Goal: Transaction & Acquisition: Book appointment/travel/reservation

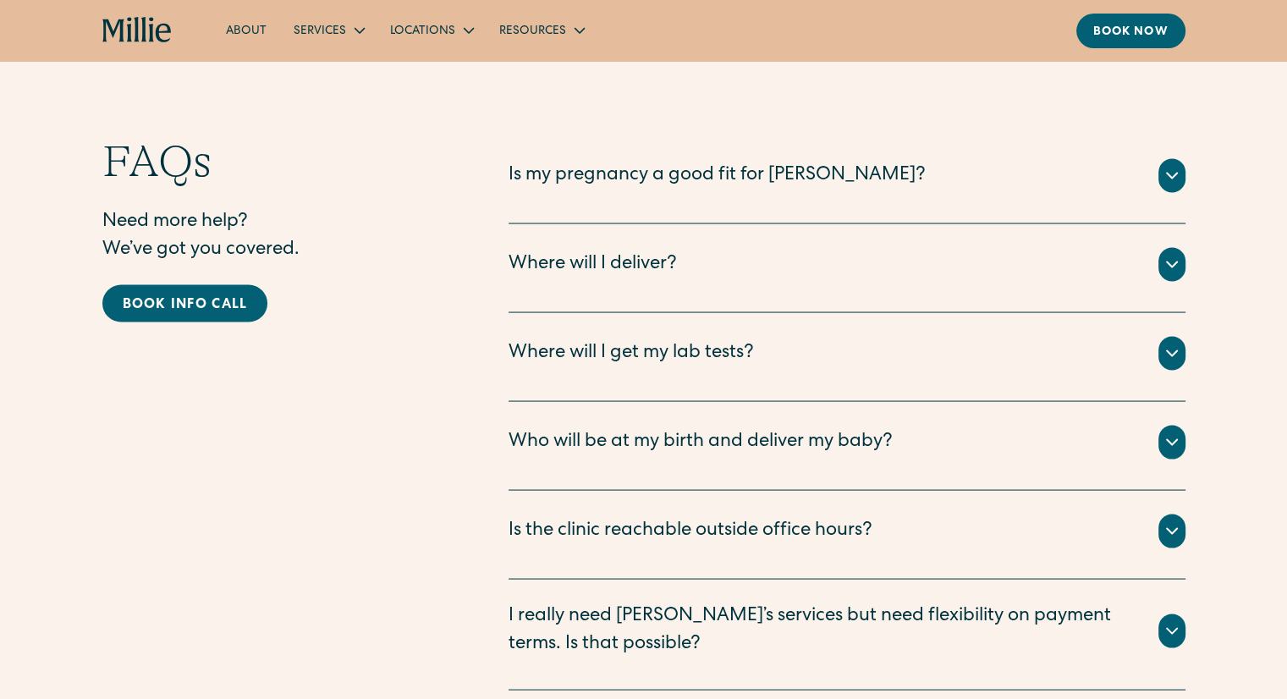
scroll to position [3086, 0]
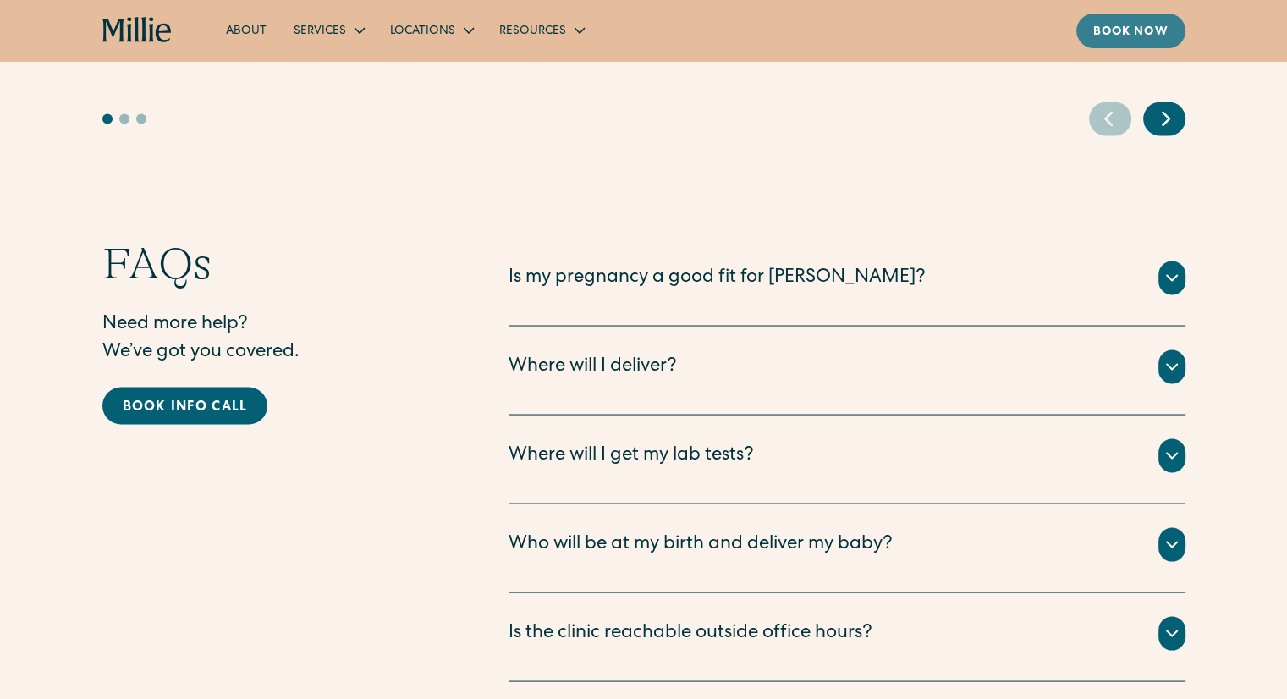
click at [1125, 35] on div "Book now" at bounding box center [1130, 33] width 75 height 18
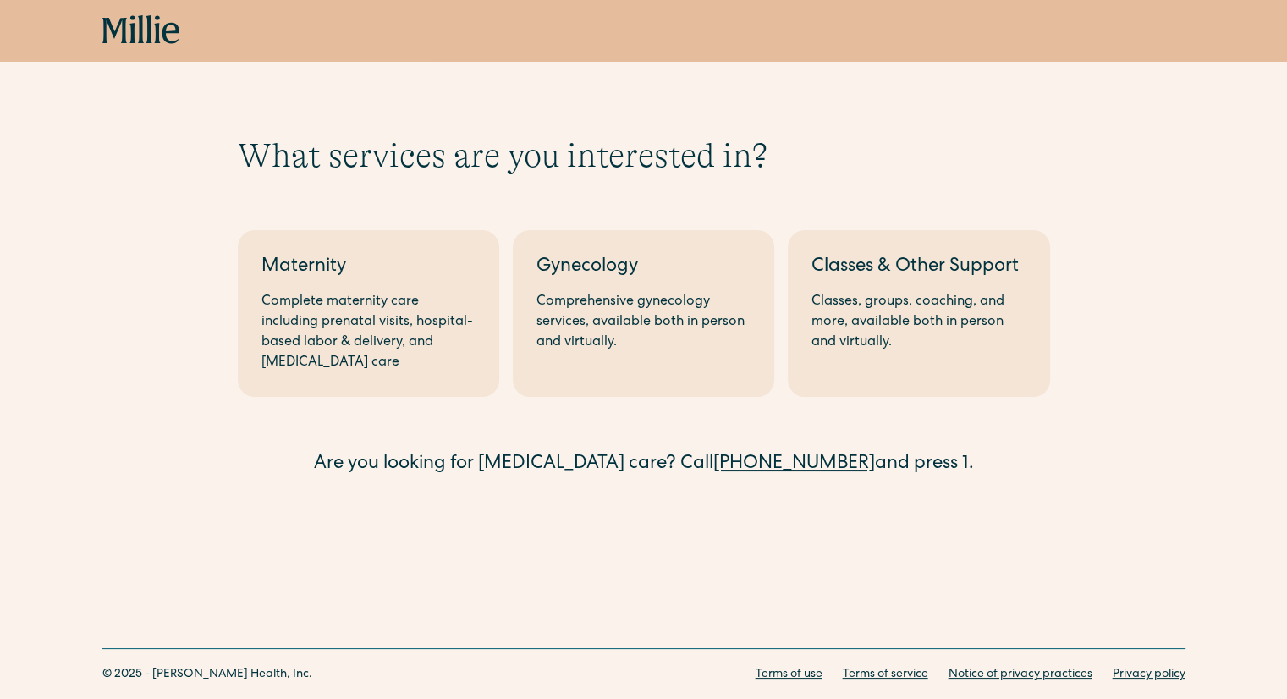
click at [169, 43] on icon at bounding box center [170, 33] width 17 height 21
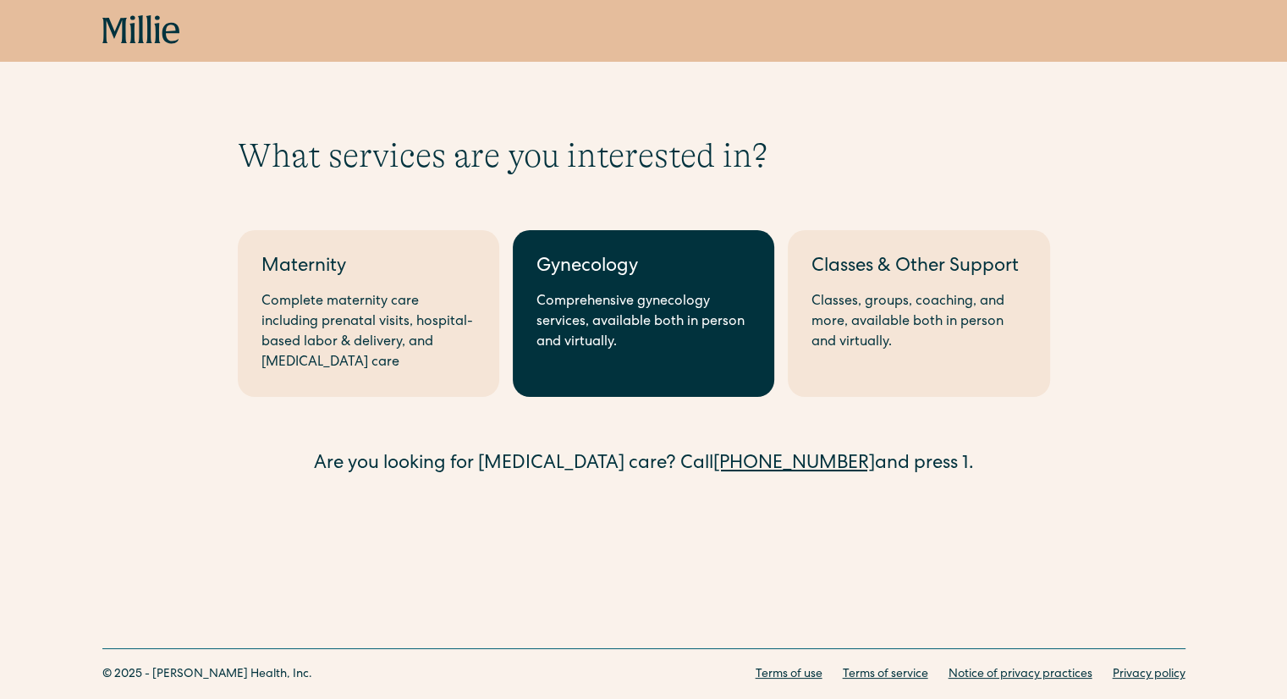
click at [715, 329] on div "Comprehensive gynecology services, available both in person and virtually." at bounding box center [643, 322] width 214 height 61
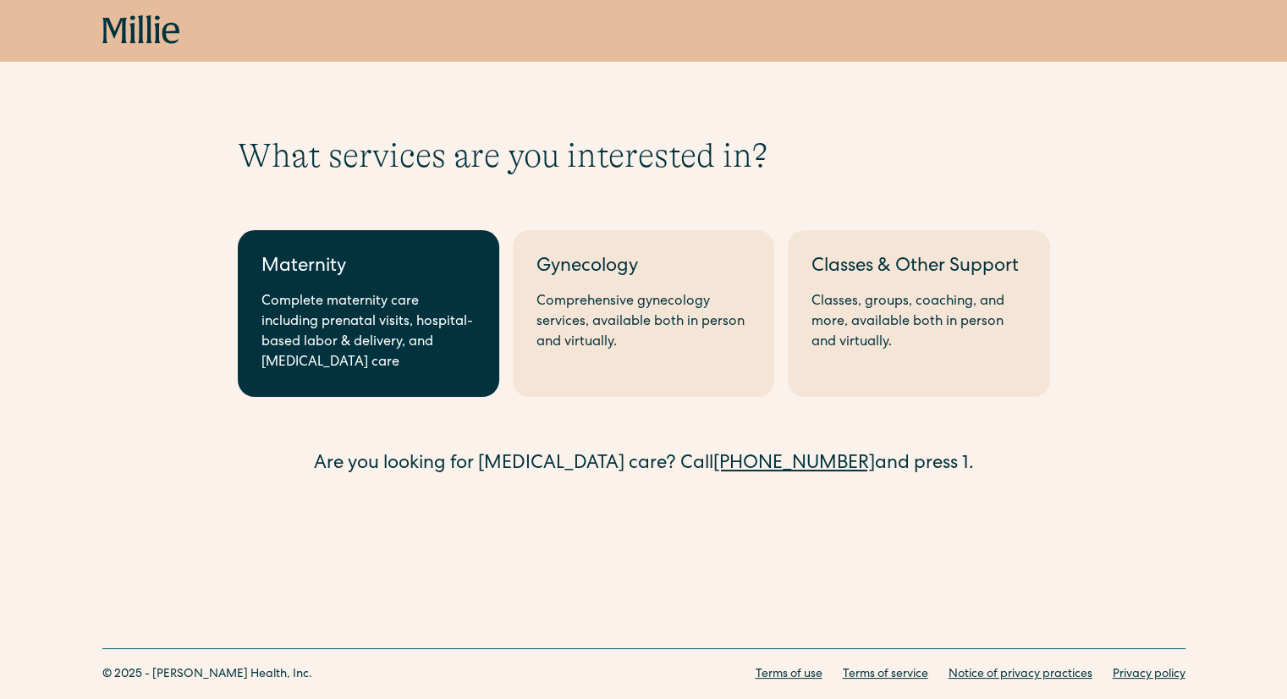
click at [410, 285] on link "Maternity Complete maternity care including prenatal visits, hospital-based lab…" at bounding box center [368, 313] width 261 height 167
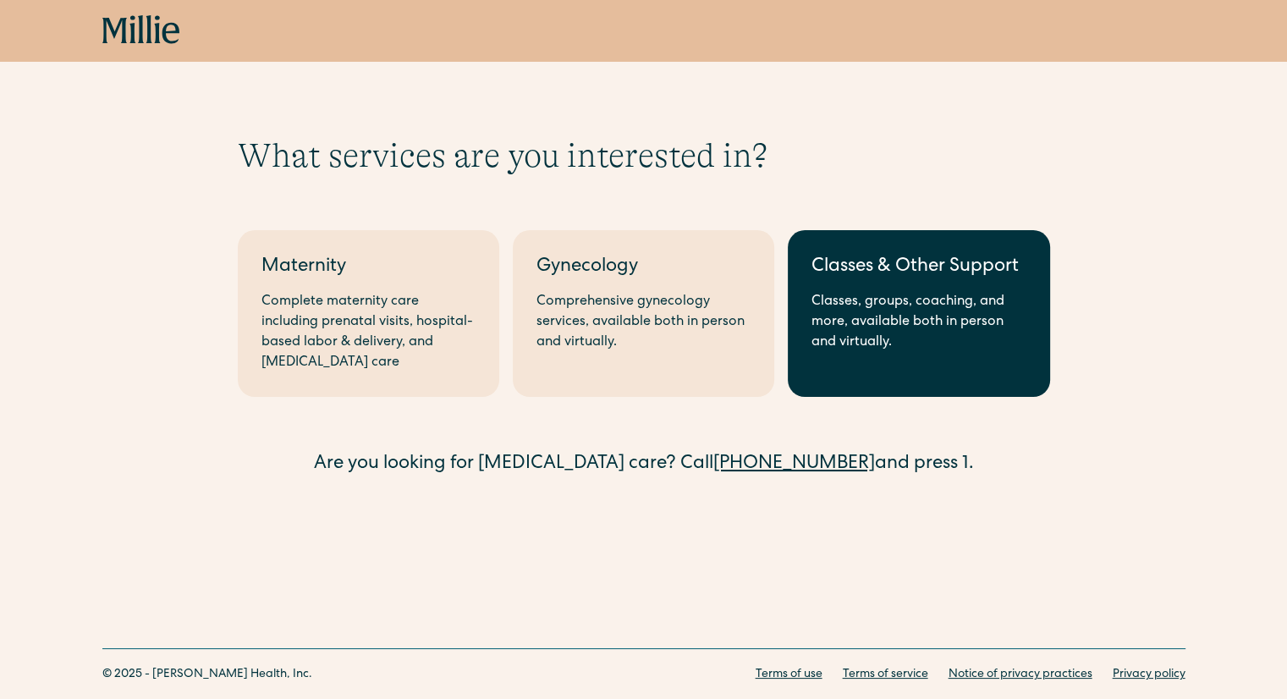
click at [938, 307] on div "Classes, groups, coaching, and more, available both in person and virtually." at bounding box center [918, 322] width 214 height 61
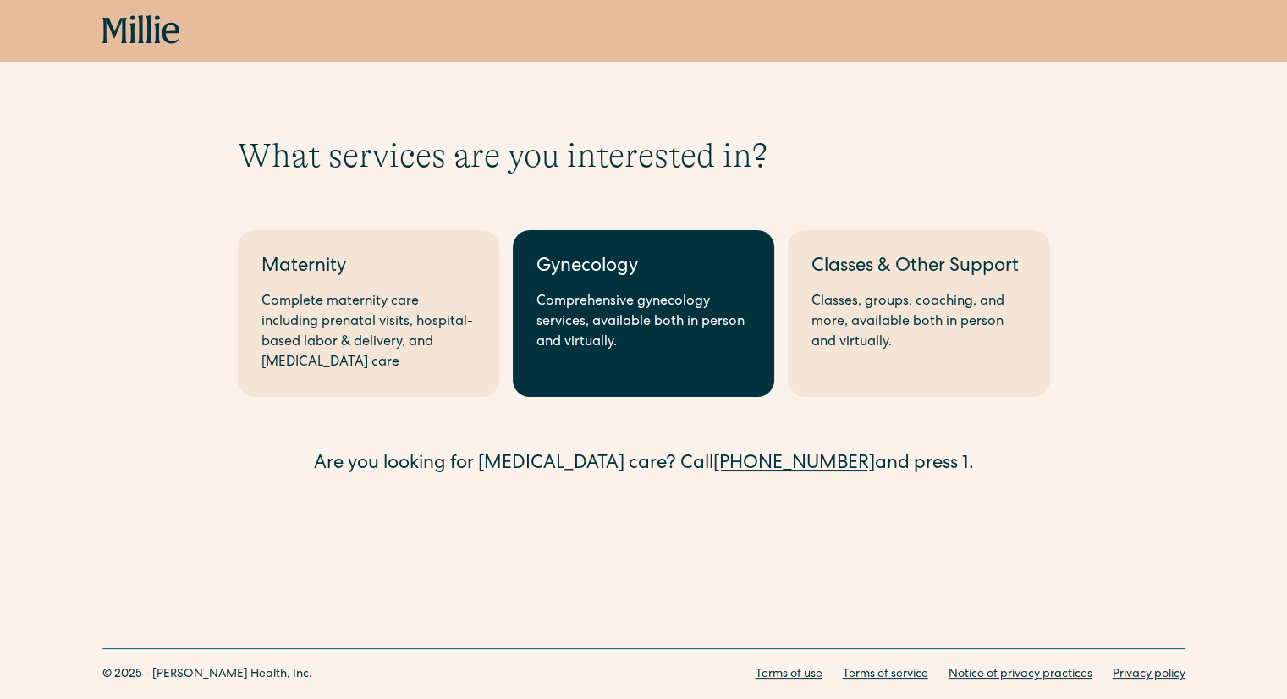
click at [564, 316] on div "Comprehensive gynecology services, available both in person and virtually." at bounding box center [643, 322] width 214 height 61
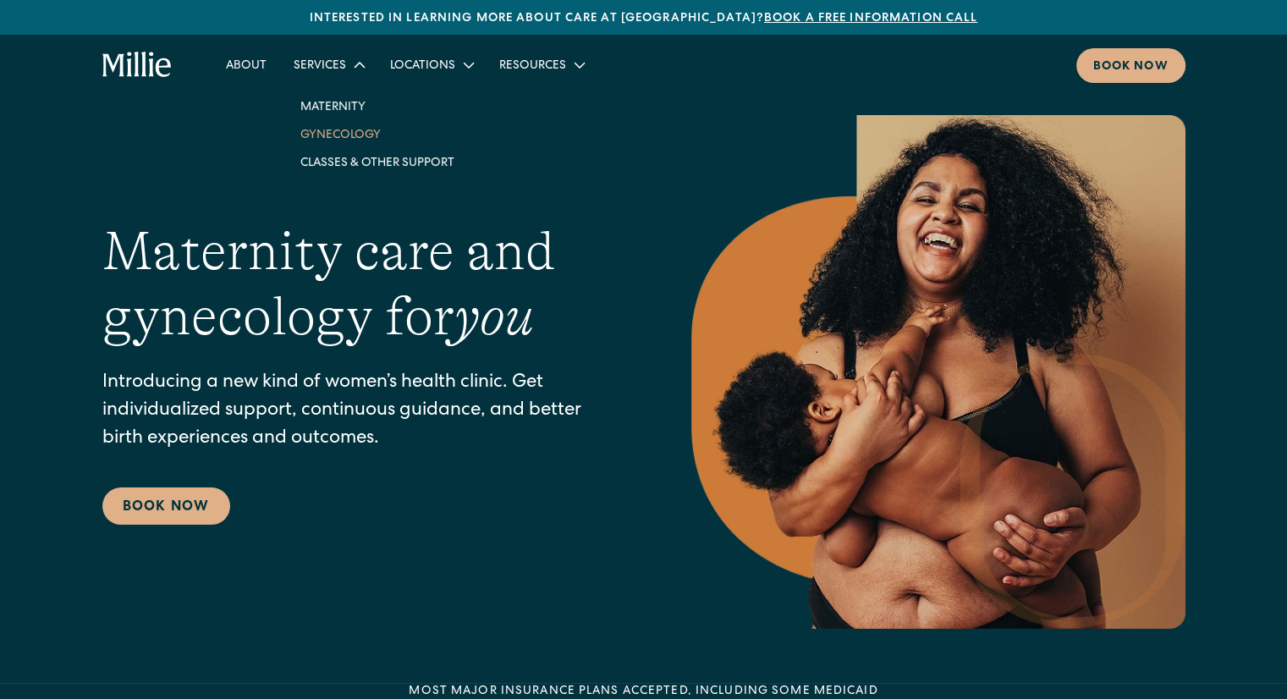
click at [337, 131] on link "Gynecology" at bounding box center [377, 134] width 181 height 28
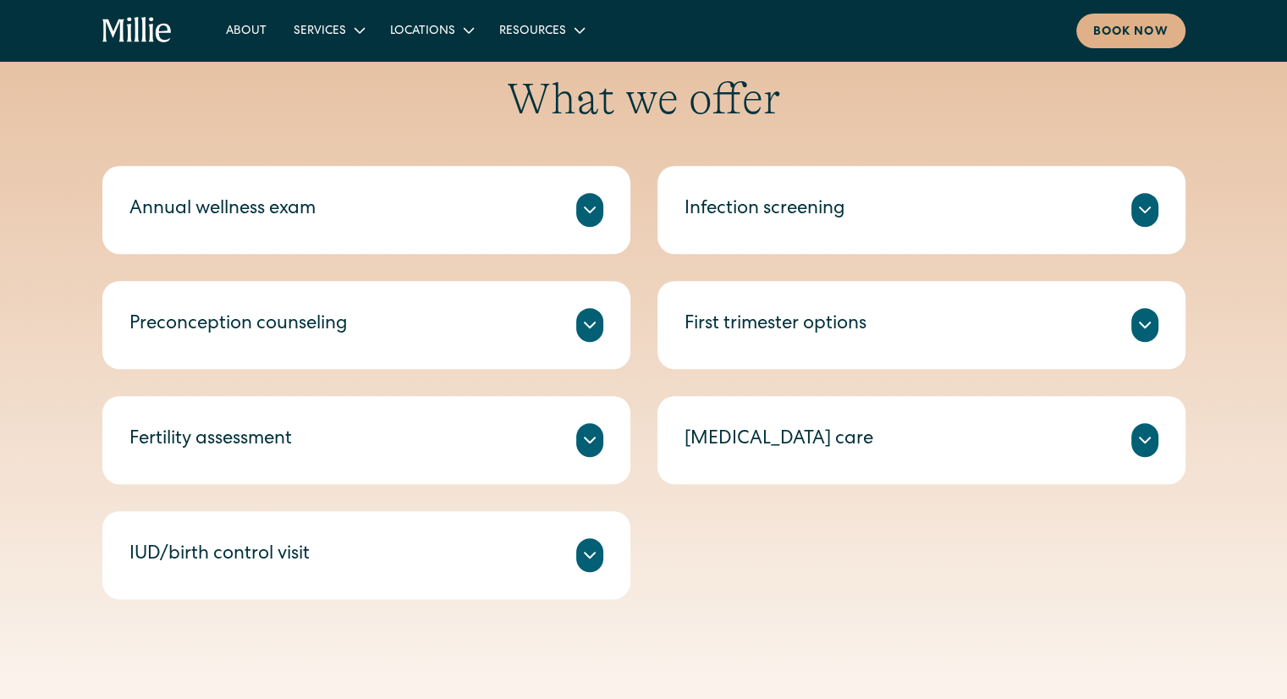
scroll to position [799, 0]
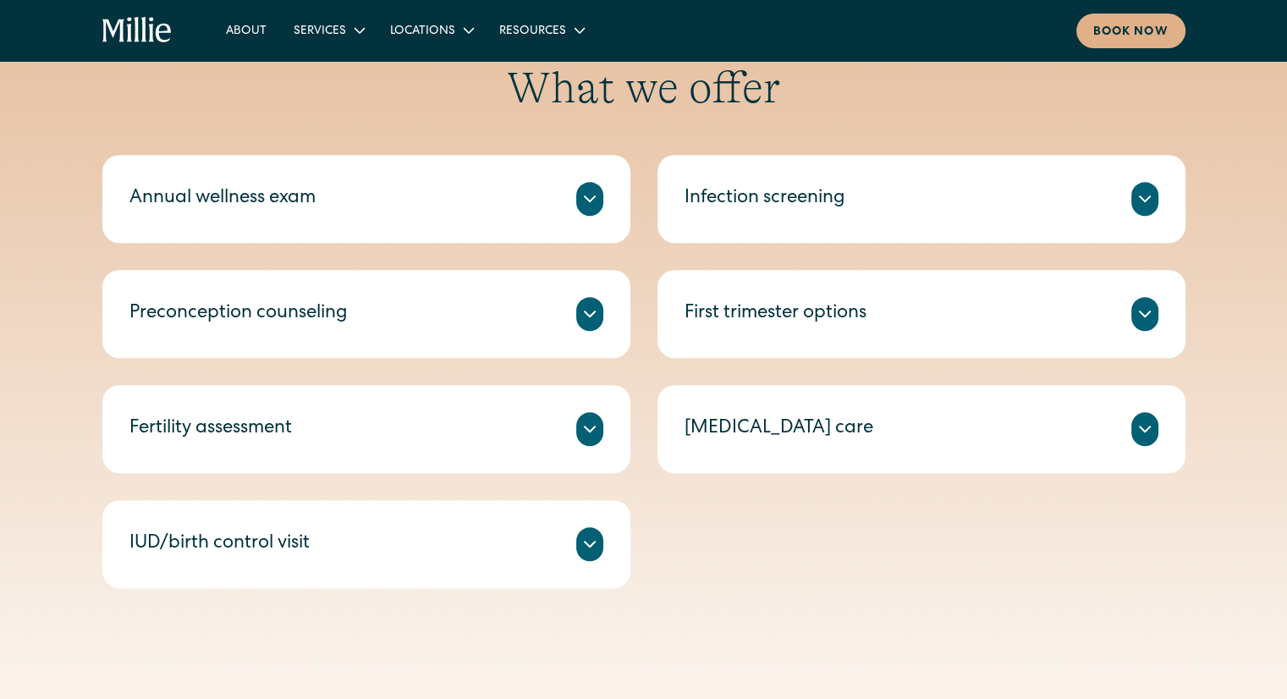
click at [588, 432] on icon at bounding box center [590, 429] width 20 height 20
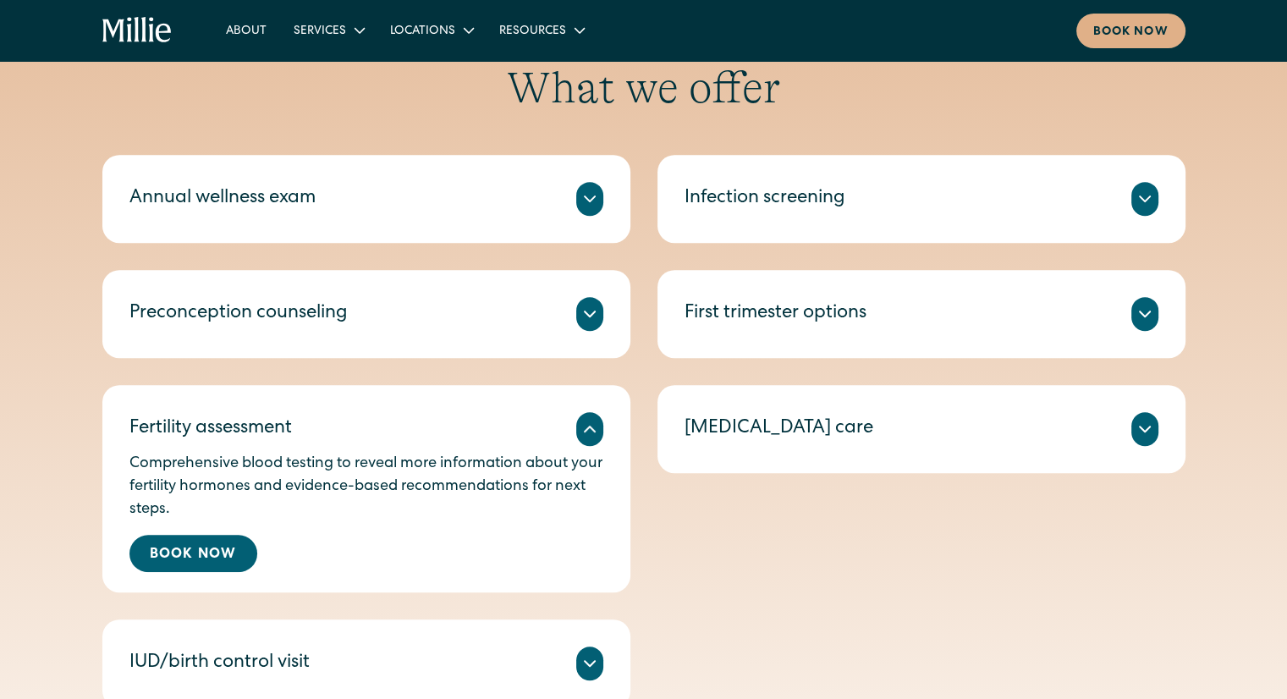
click at [569, 310] on div "Preconception counseling" at bounding box center [366, 314] width 474 height 34
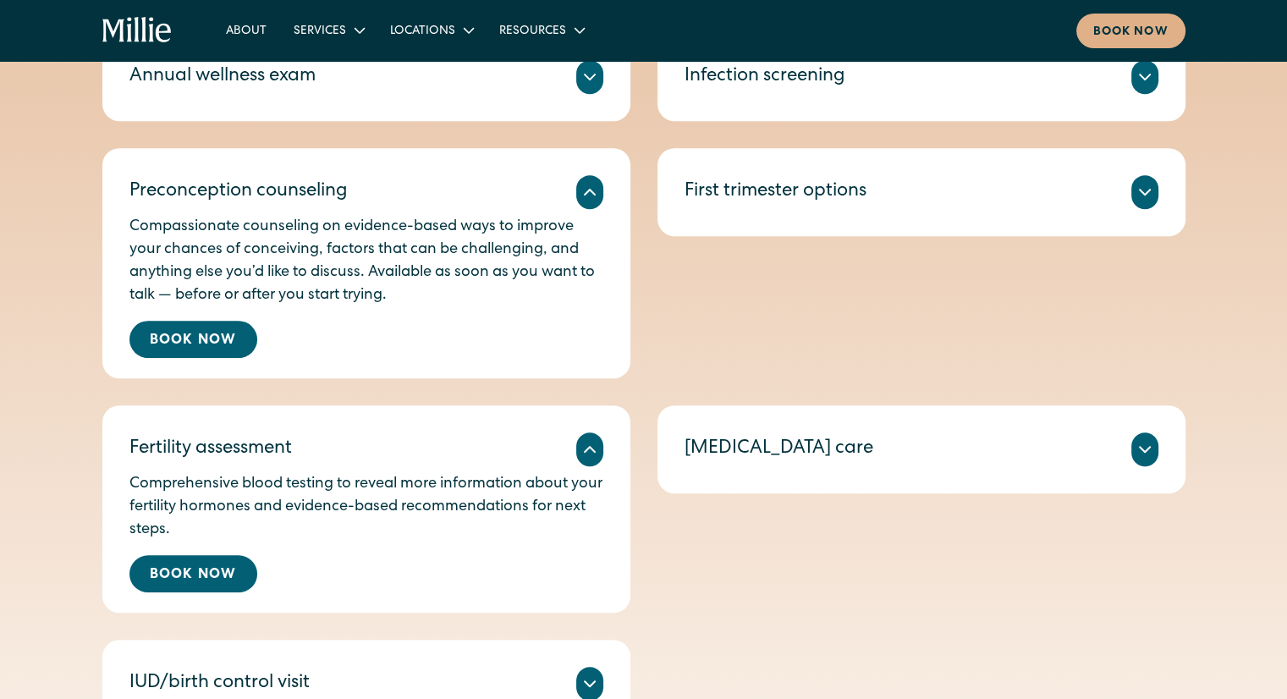
scroll to position [927, 0]
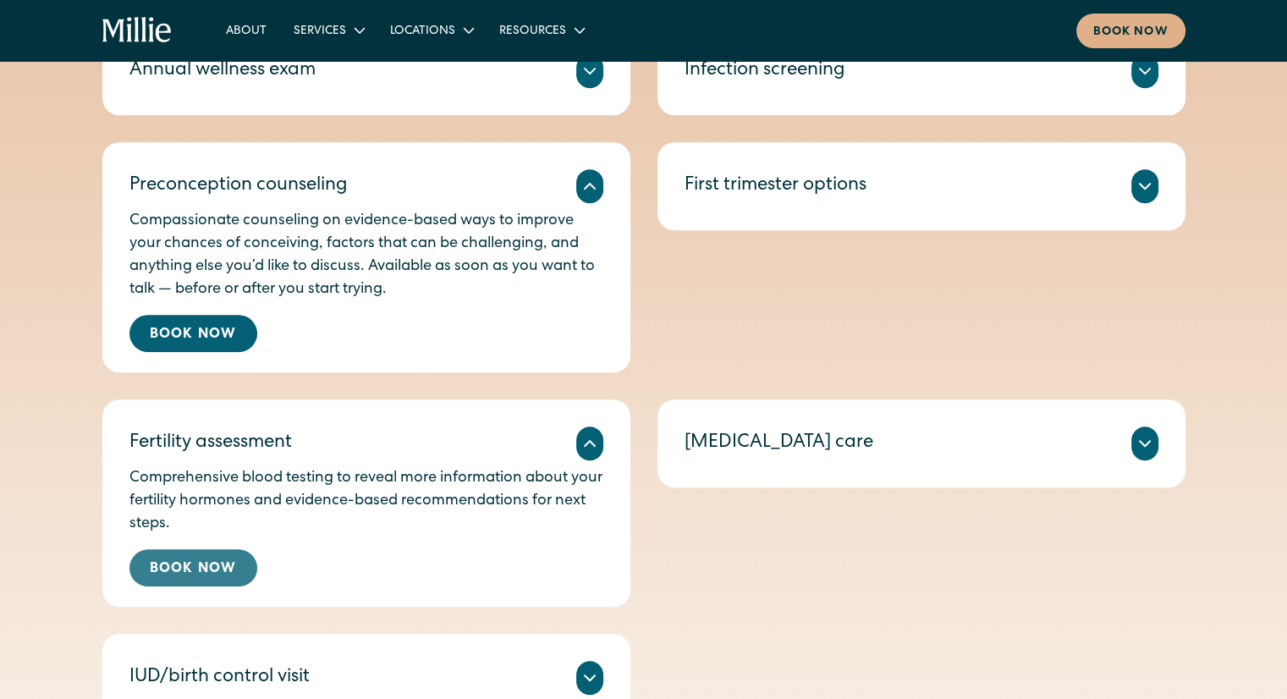
click at [242, 569] on link "Book Now" at bounding box center [193, 567] width 128 height 37
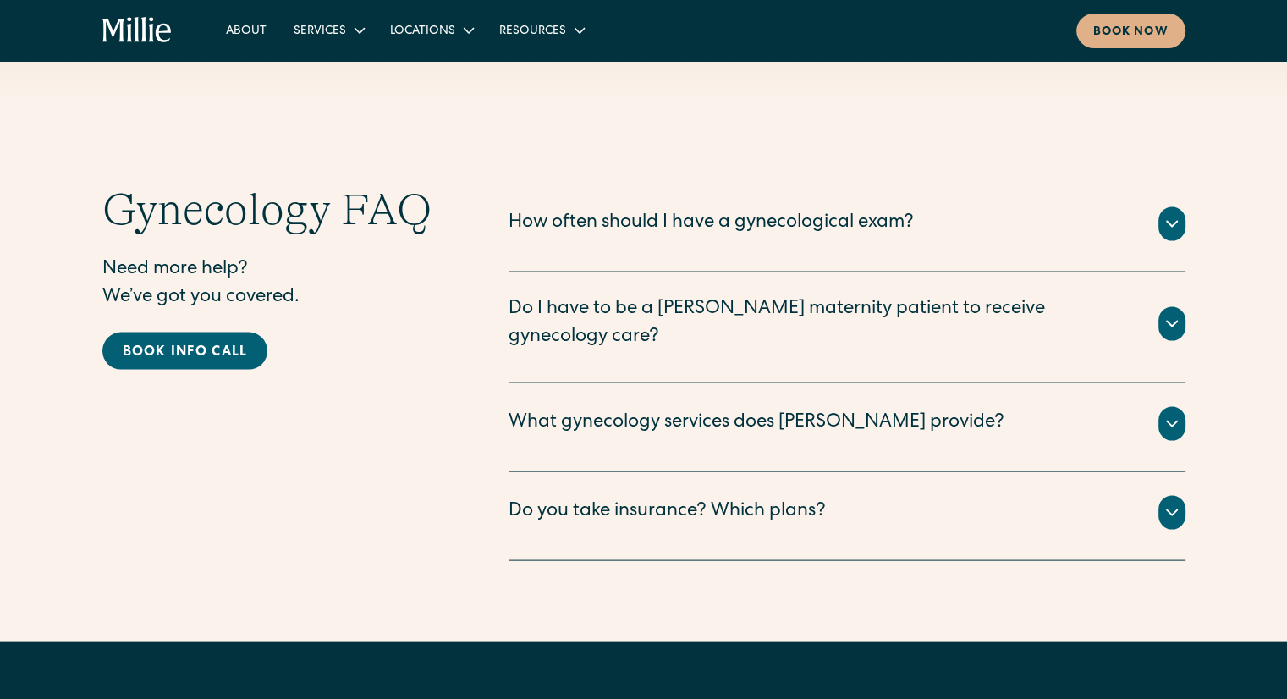
scroll to position [3523, 0]
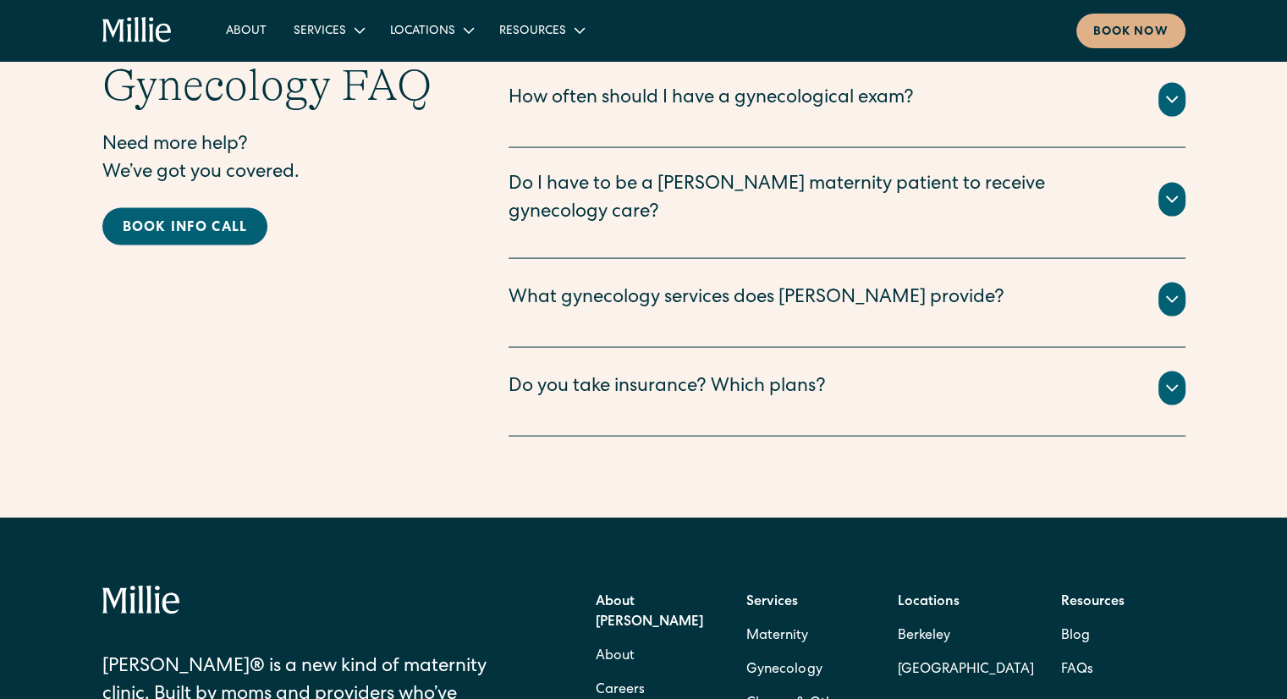
click at [733, 374] on div "Do you take insurance? Which plans?" at bounding box center [667, 388] width 317 height 28
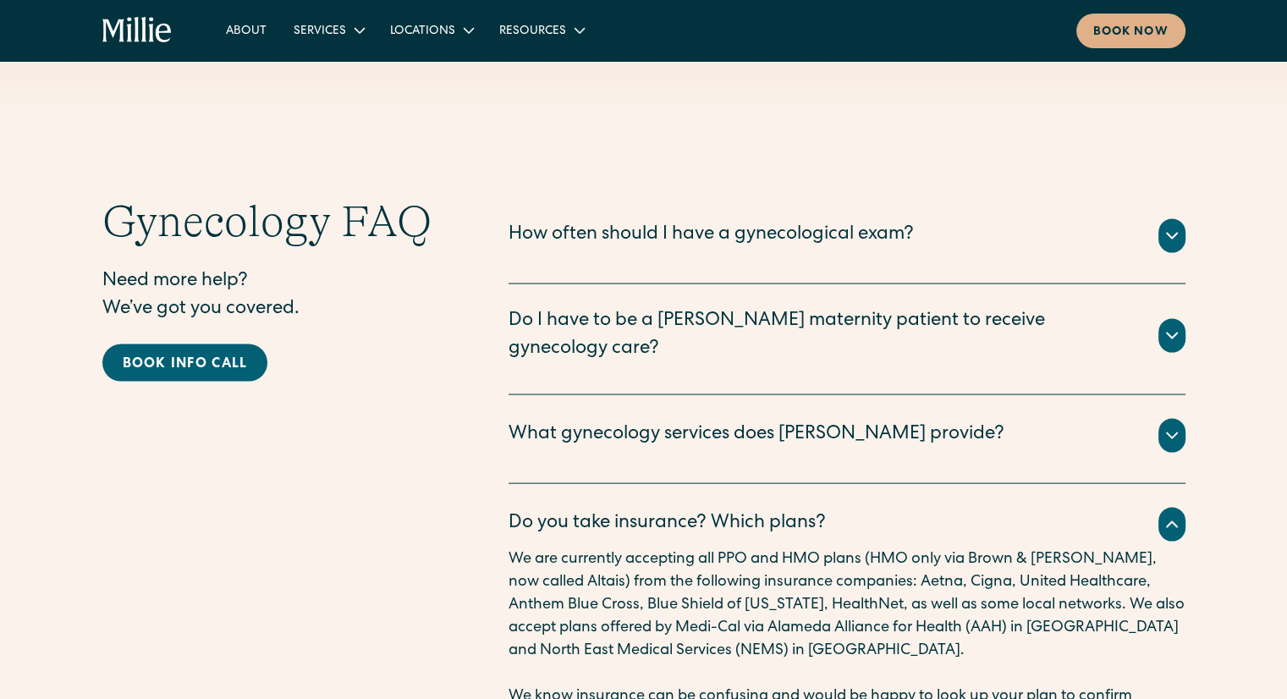
scroll to position [3375, 0]
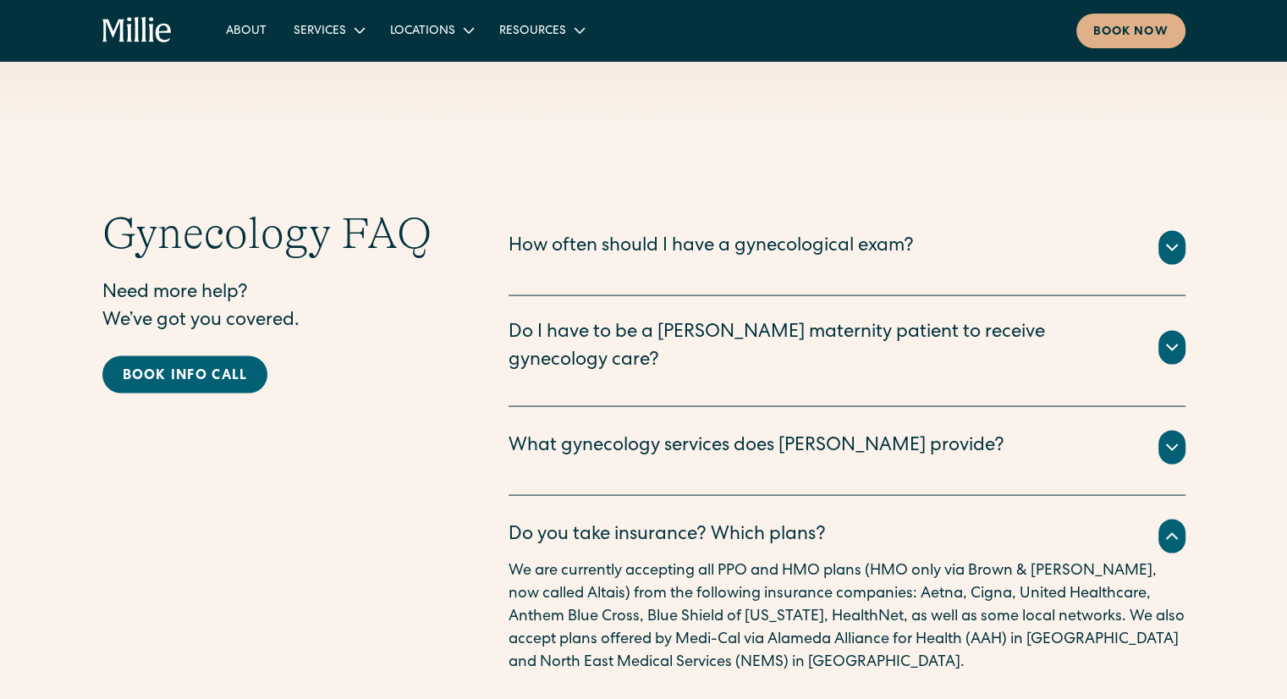
click at [729, 433] on div "What gynecology services does Millie provide?" at bounding box center [757, 447] width 496 height 28
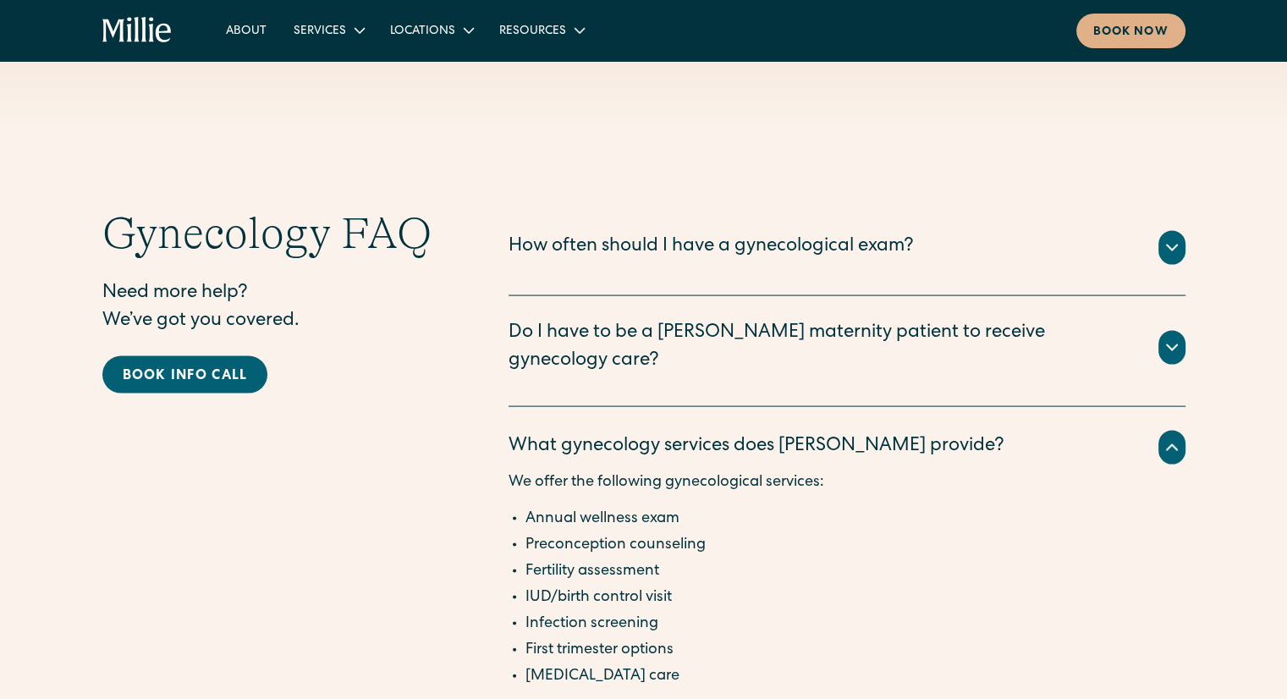
click at [786, 343] on div "Do I have to be a Millie maternity patient to receive gynecology care?" at bounding box center [824, 348] width 630 height 56
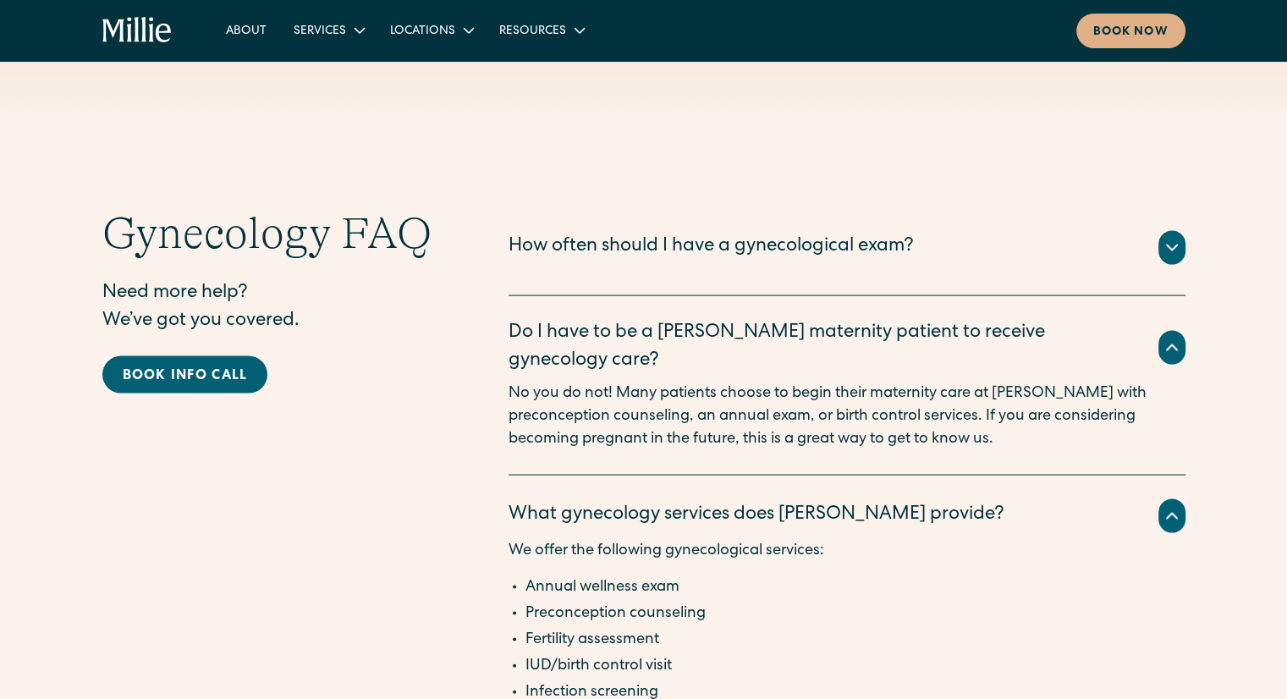
click at [800, 240] on div "How often should I have a gynecological exam?" at bounding box center [711, 248] width 405 height 28
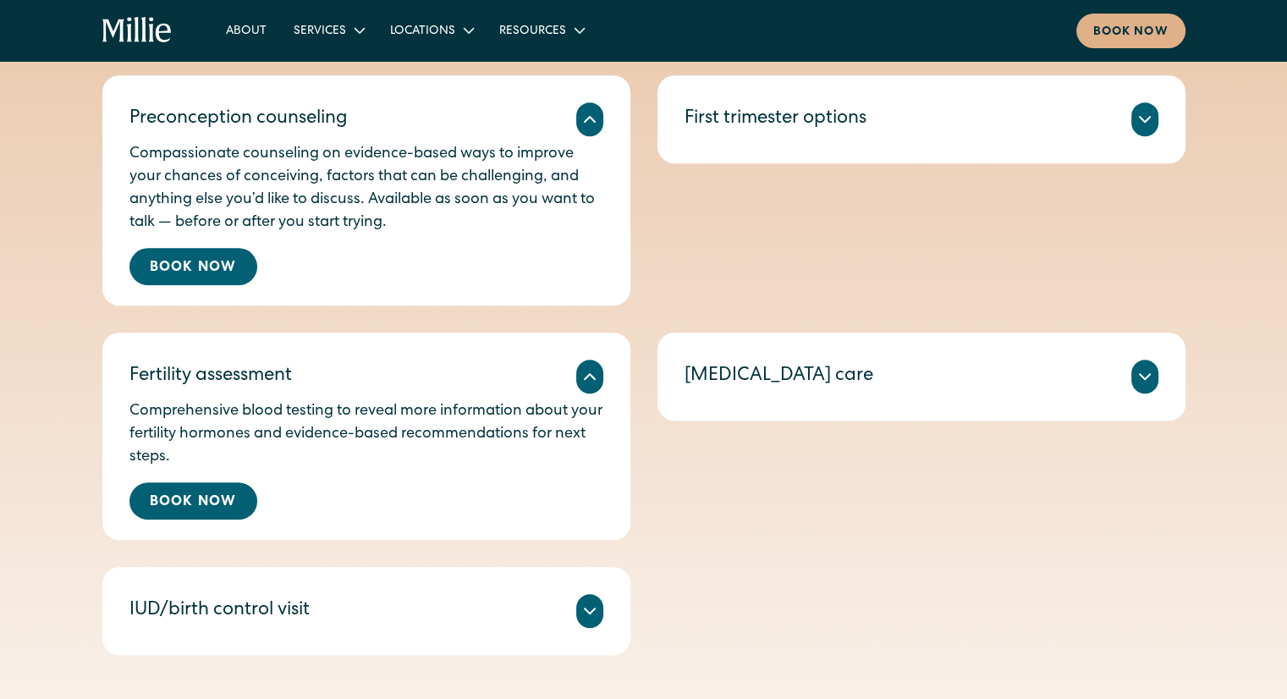
scroll to position [994, 0]
click at [190, 505] on link "Book Now" at bounding box center [193, 499] width 128 height 37
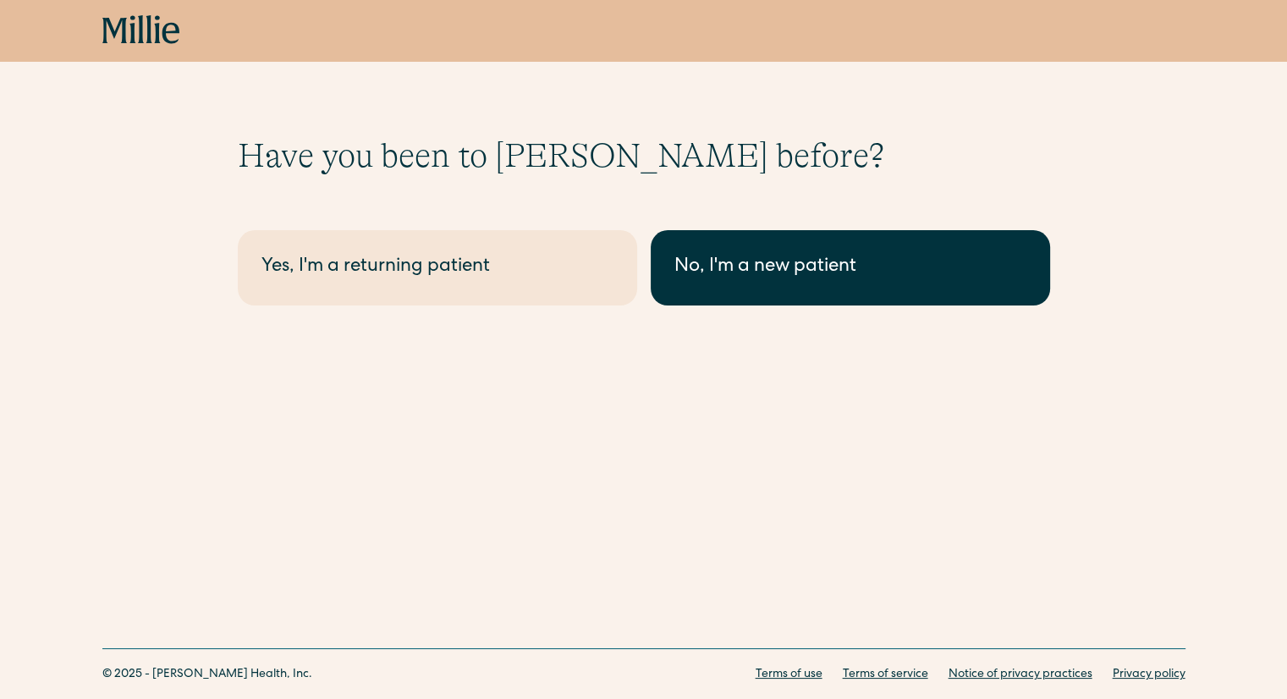
click at [704, 265] on div "No, I'm a new patient" at bounding box center [850, 268] width 352 height 28
click at [718, 254] on div "No, I'm a new patient" at bounding box center [850, 268] width 352 height 28
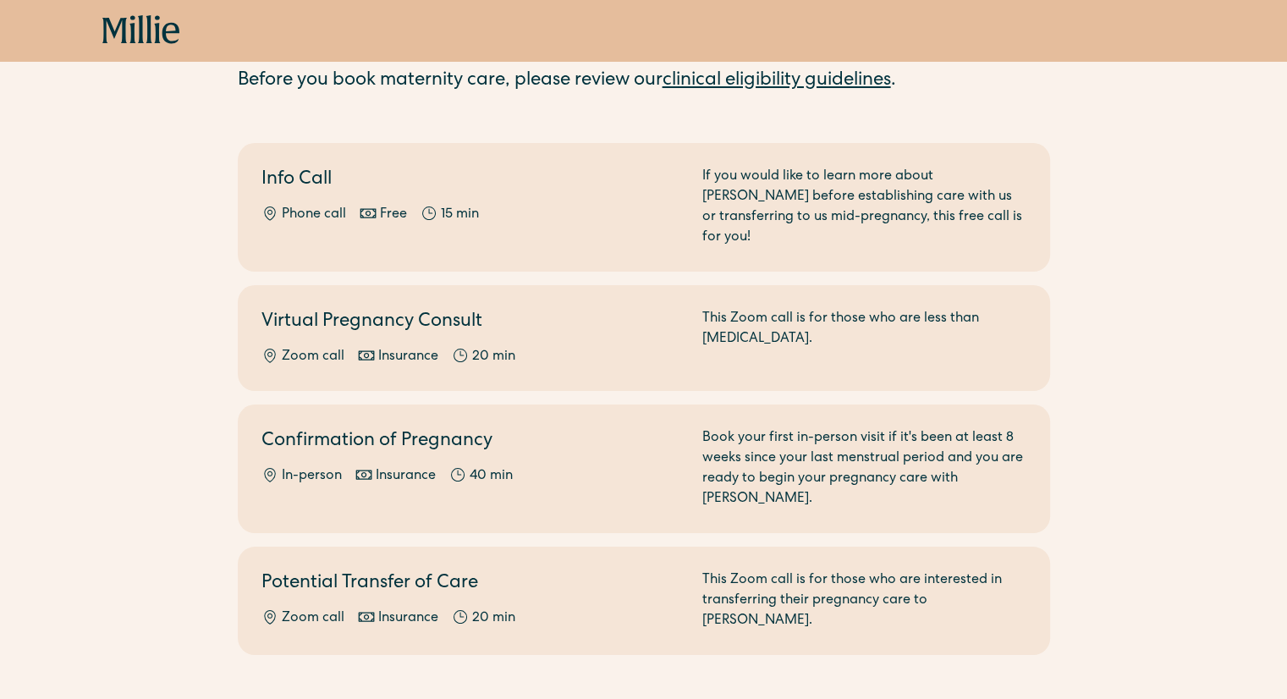
scroll to position [267, 0]
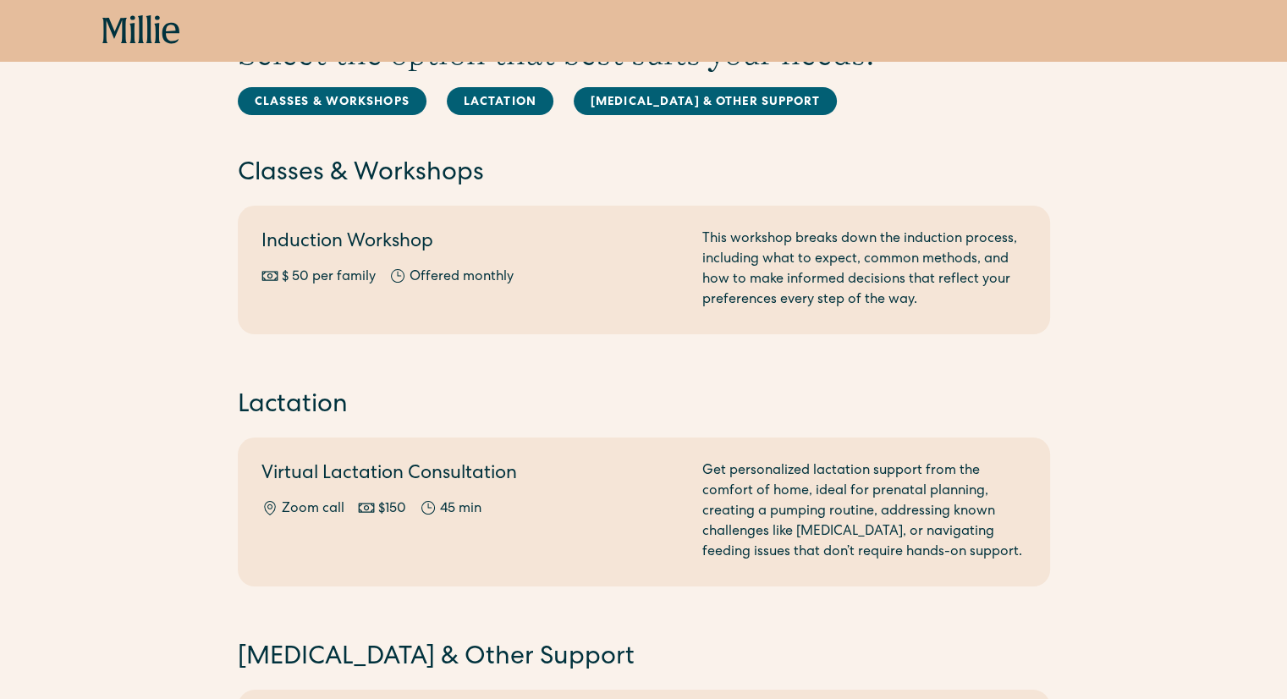
scroll to position [91, 0]
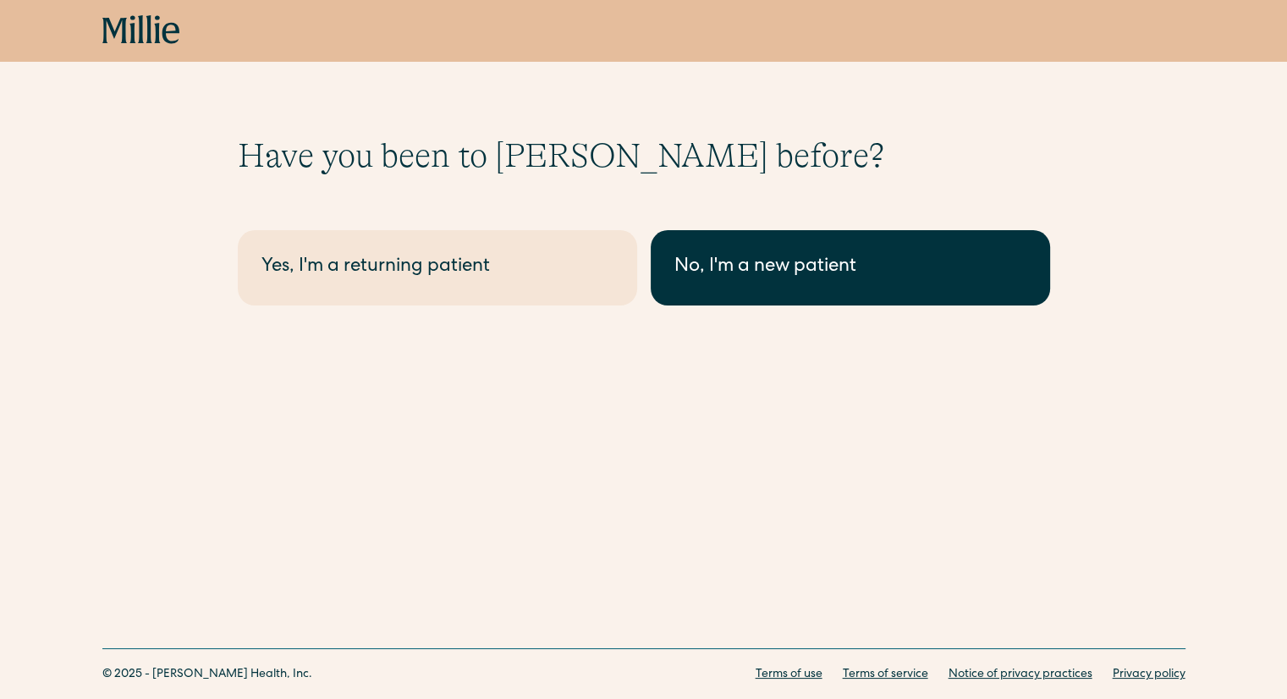
click at [785, 268] on div "No, I'm a new patient" at bounding box center [850, 268] width 352 height 28
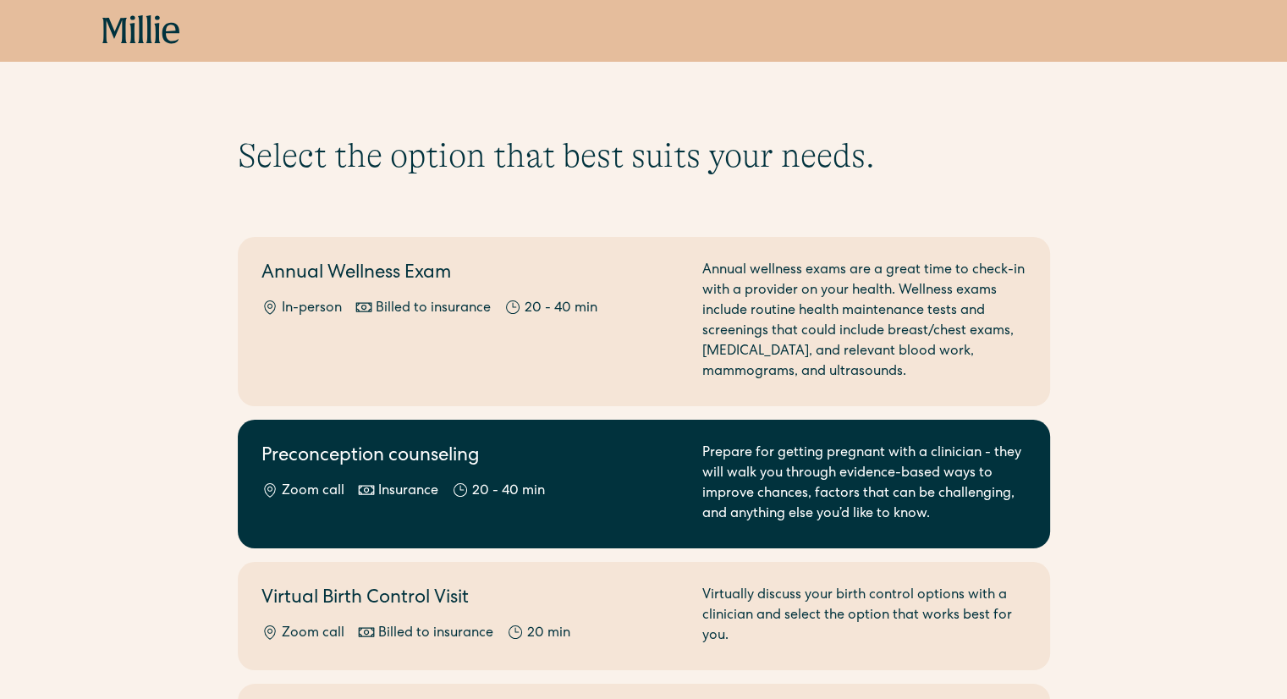
click at [830, 479] on div "Prepare for getting pregnant with a clinician - they will walk you through evid…" at bounding box center [864, 483] width 324 height 81
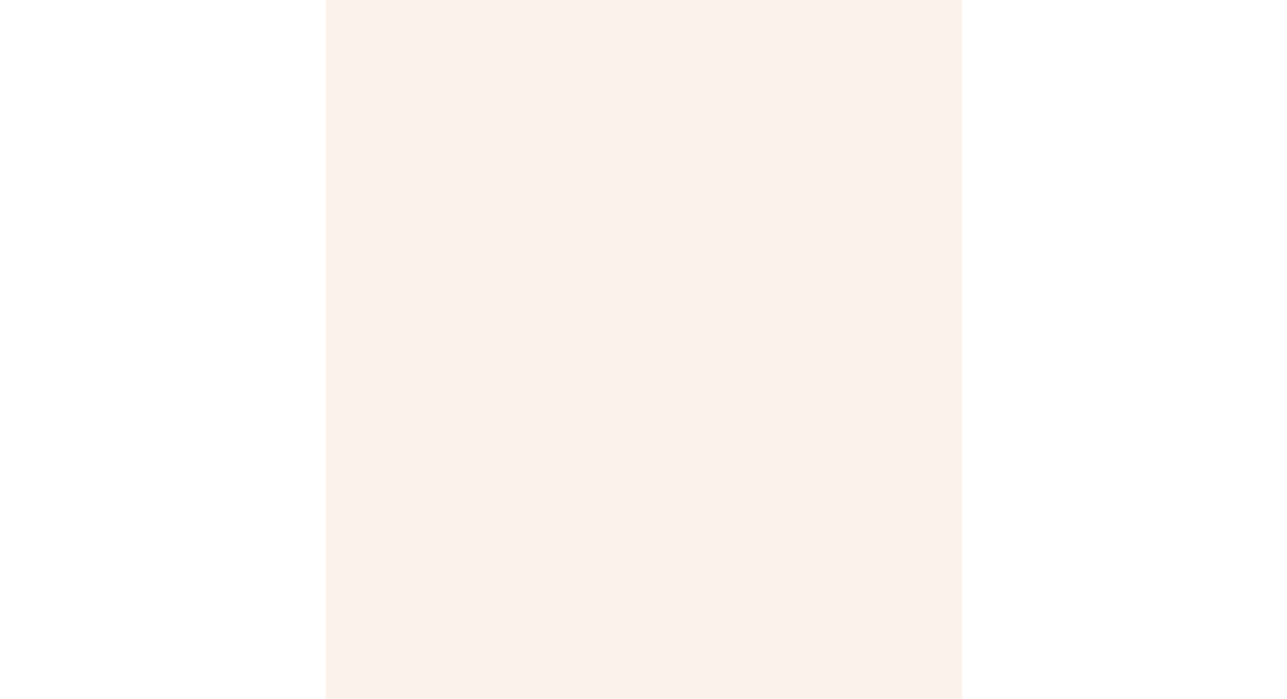
scroll to position [403, 0]
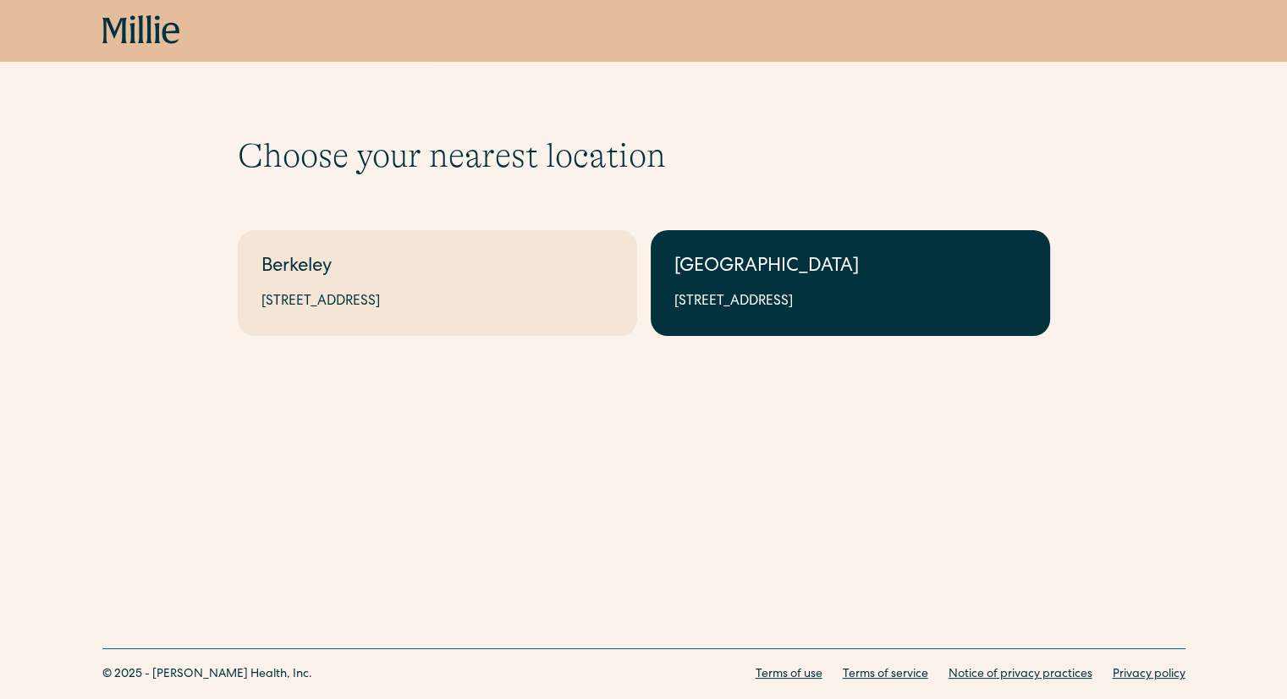
click at [860, 292] on div "[STREET_ADDRESS]" at bounding box center [850, 302] width 352 height 20
click at [853, 285] on link "South Bay 1471 Saratoga Ave, Suite 101, San Jose, CA 95129" at bounding box center [850, 283] width 399 height 106
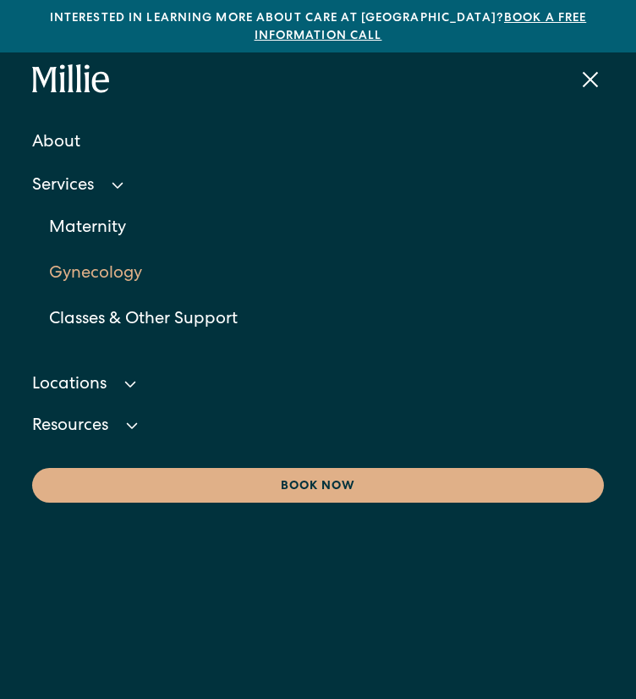
click at [108, 269] on link "Gynecology" at bounding box center [327, 274] width 556 height 46
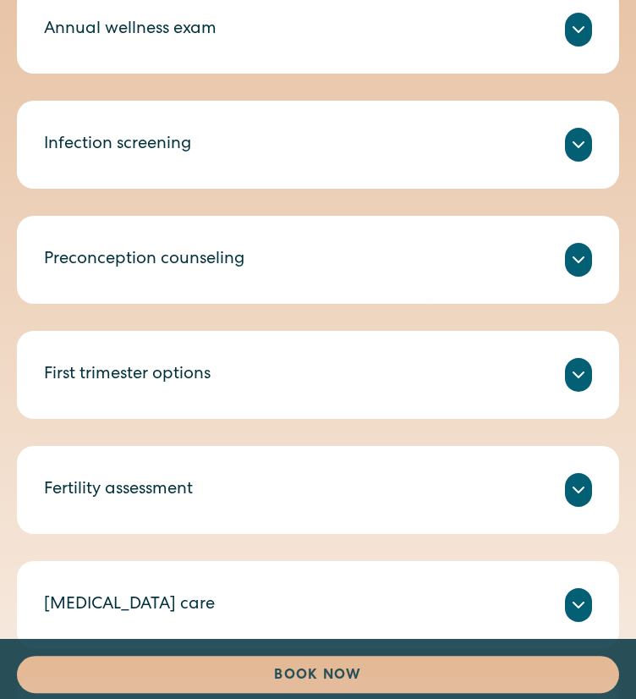
scroll to position [1337, 0]
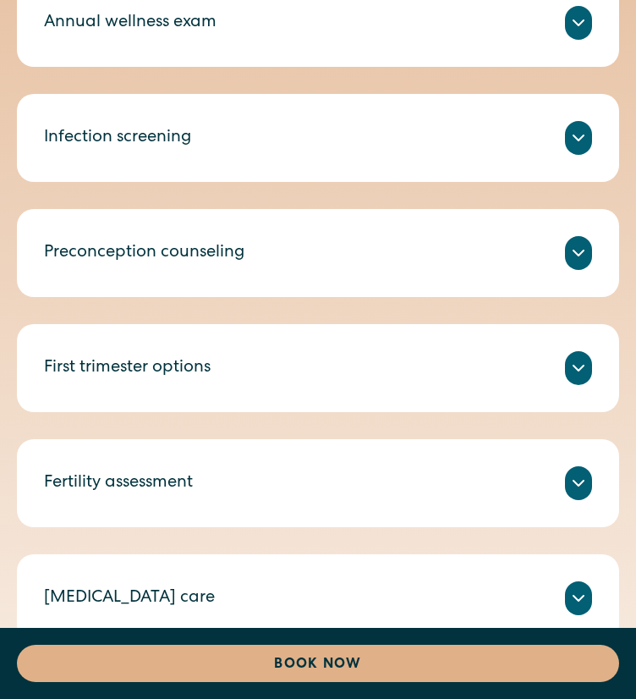
click at [391, 277] on div "Compassionate counseling on evidence-based ways to improve your chances of conc…" at bounding box center [318, 273] width 548 height 7
click at [569, 263] on icon at bounding box center [579, 253] width 20 height 20
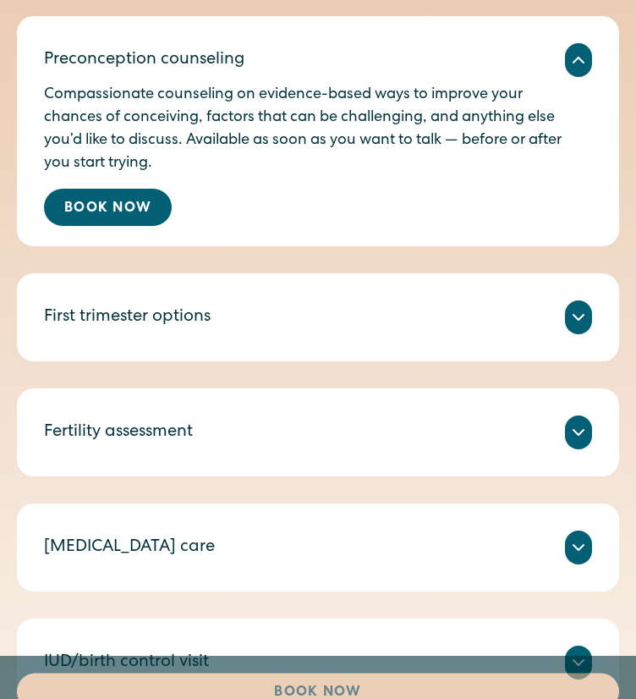
scroll to position [1743, 0]
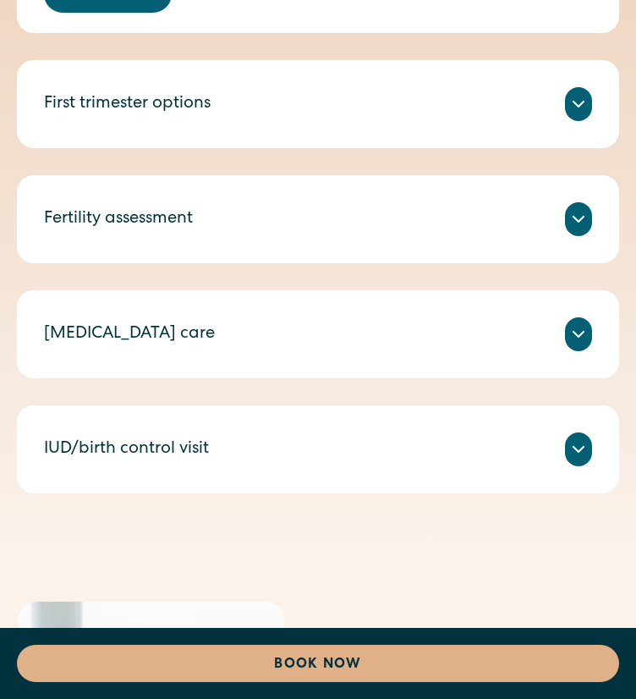
click at [572, 229] on icon at bounding box center [579, 219] width 20 height 20
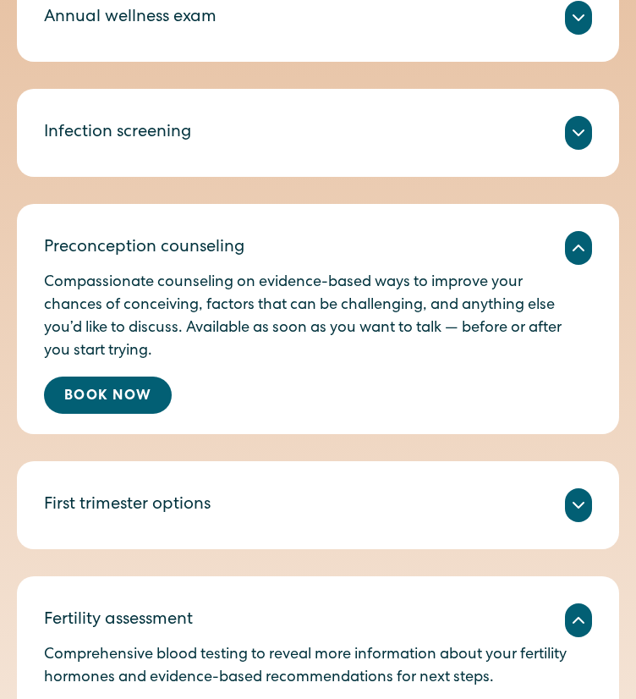
scroll to position [1343, 0]
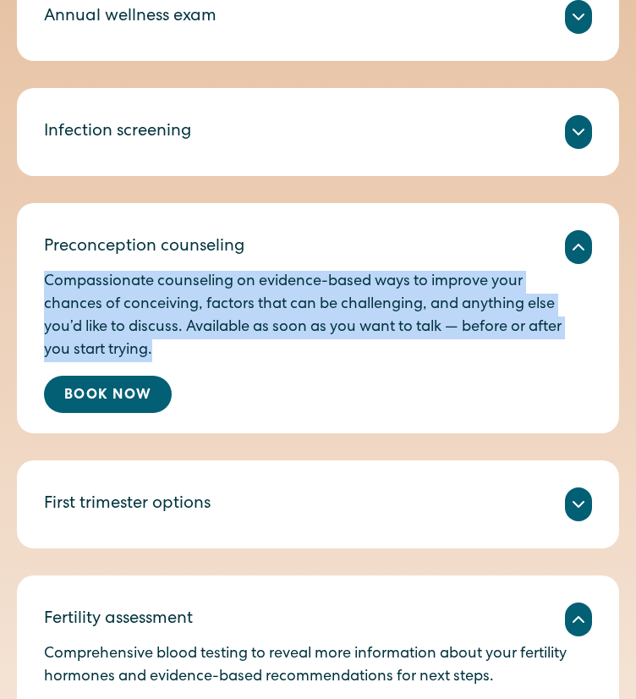
drag, startPoint x: 176, startPoint y: 421, endPoint x: 53, endPoint y: 341, distance: 146.2
click at [53, 341] on div "Preconception counseling Compassionate counseling on evidence-based ways to imp…" at bounding box center [318, 318] width 602 height 230
copy p "Compassionate counseling on evidence-based ways to improve your chances of conc…"
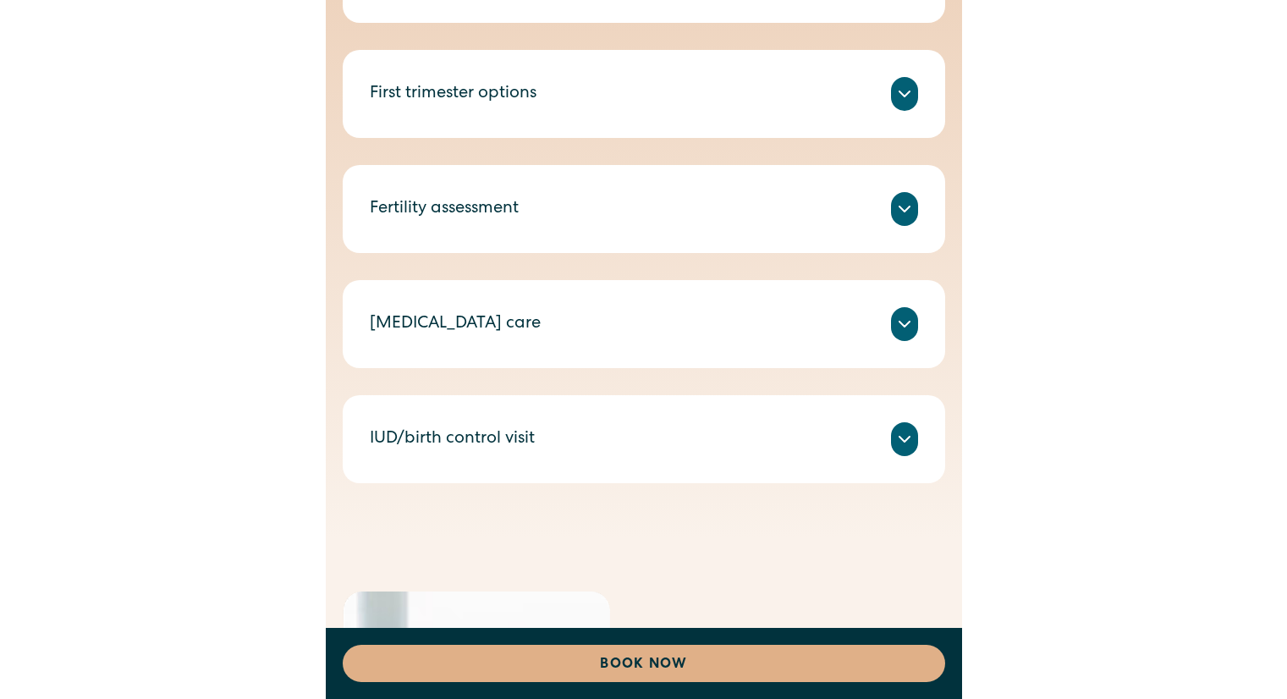
scroll to position [1373, 0]
